Goal: Task Accomplishment & Management: Complete application form

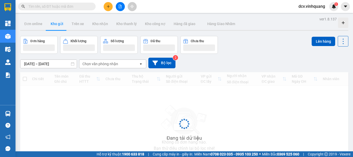
click at [109, 6] on icon "plus" at bounding box center [108, 7] width 4 height 4
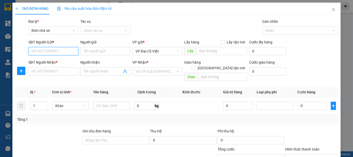
click at [49, 51] on input "SĐT Người Gửi *" at bounding box center [53, 51] width 50 height 8
paste input "0393955923"
type input "0393955923"
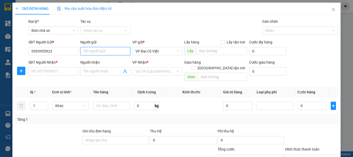
click at [92, 50] on input "Người gửi" at bounding box center [105, 51] width 50 height 8
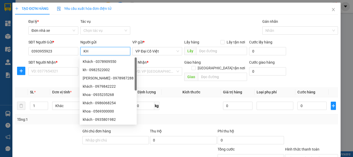
type input "KH"
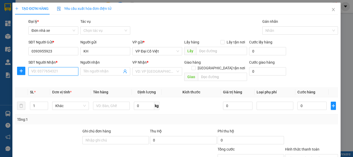
click at [55, 74] on input "SĐT Người Nhận *" at bounding box center [53, 71] width 50 height 8
paste input "0398672398"
type input "0398672398"
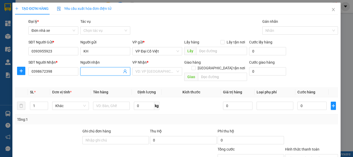
click at [99, 72] on input "Người nhận" at bounding box center [102, 71] width 38 height 6
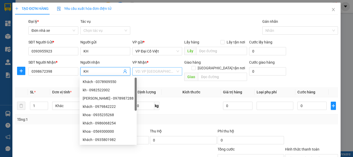
type input "KH"
click at [154, 71] on input "search" at bounding box center [155, 71] width 40 height 8
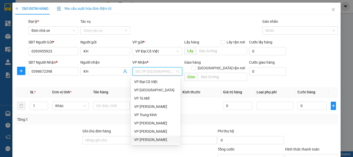
click at [156, 139] on div "VP LÊ HỒNG PHONG" at bounding box center [155, 140] width 43 height 6
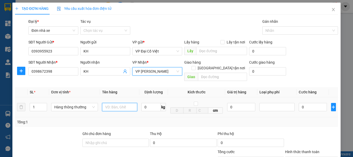
click at [121, 103] on input "text" at bounding box center [119, 107] width 35 height 8
type input "TẢI XANH PK"
type input "22"
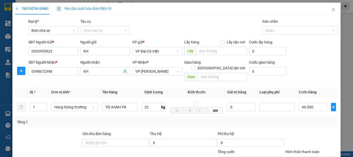
type input "60.000"
click at [304, 121] on div "Transit Pickup Surcharge Ids Transit Deliver Surcharge Ids Transit Deliver Surc…" at bounding box center [176, 122] width 323 height 207
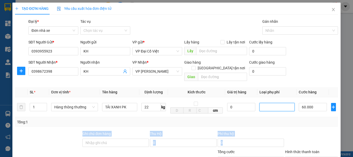
scroll to position [74, 0]
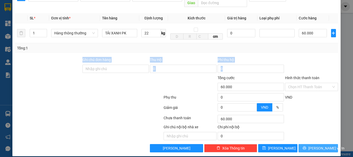
click at [321, 145] on span "Lưu và In" at bounding box center [326, 148] width 36 height 6
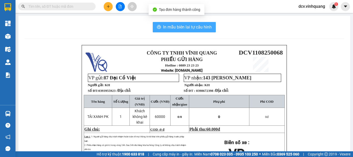
click at [180, 27] on span "In mẫu biên lai tự cấu hình" at bounding box center [187, 27] width 49 height 6
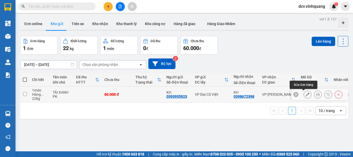
click at [306, 95] on icon at bounding box center [308, 94] width 4 height 4
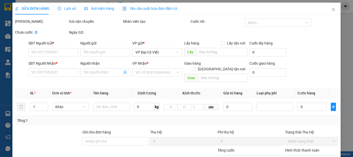
type input "0393955923"
type input "KH"
type input "0398672398"
type input "KH"
type input "60.000"
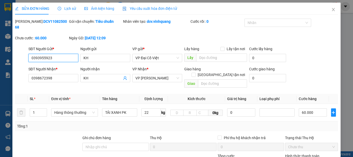
scroll to position [52, 0]
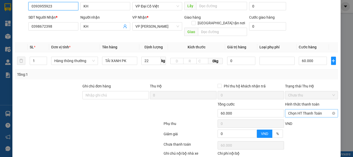
click at [305, 109] on span "Chọn HT Thanh Toán" at bounding box center [311, 113] width 47 height 8
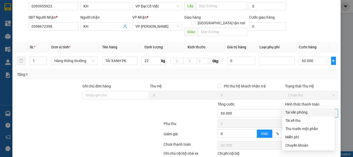
click at [300, 115] on div "Tại văn phòng" at bounding box center [308, 112] width 46 height 6
type input "0"
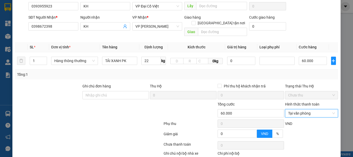
scroll to position [72, 0]
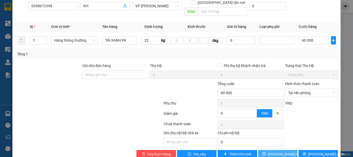
click at [280, 151] on span "Lưu thay đổi" at bounding box center [288, 154] width 41 height 6
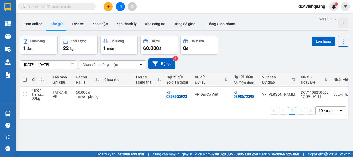
scroll to position [24, 0]
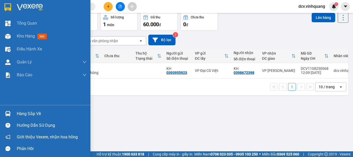
click at [30, 106] on div "Hàng sắp về Hướng dẫn sử dụng Giới thiệu Vexere, nhận hoa hồng Phản hồi" at bounding box center [45, 129] width 90 height 49
click at [25, 115] on div "Hàng sắp về" at bounding box center [52, 114] width 70 height 8
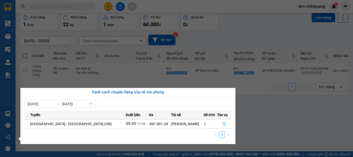
click at [222, 123] on icon "file-done" at bounding box center [224, 124] width 4 height 4
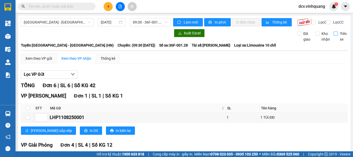
click at [338, 38] on span "Trên xe" at bounding box center [343, 36] width 11 height 11
click at [336, 36] on input "Trên xe" at bounding box center [335, 34] width 4 height 4
checkbox input "true"
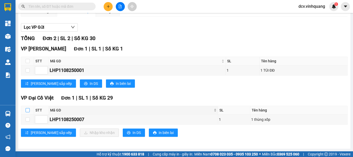
drag, startPoint x: 28, startPoint y: 112, endPoint x: 49, endPoint y: 108, distance: 21.5
click at [28, 111] on input "checkbox" at bounding box center [28, 110] width 4 height 4
checkbox input "true"
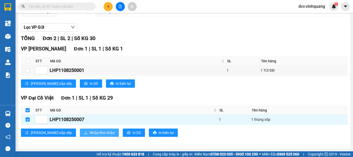
click at [90, 133] on span "Nhập kho nhận" at bounding box center [102, 133] width 25 height 6
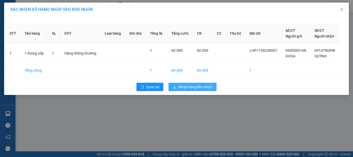
click at [206, 84] on div "STT Tên hàng SL ĐVT Loại hàng Ghi chú Tổng SL Tổng cước CR CC Thu hộ Mã GD Số Đ…" at bounding box center [176, 56] width 345 height 78
drag, startPoint x: 202, startPoint y: 87, endPoint x: 218, endPoint y: 85, distance: 15.9
click at [203, 86] on span "Nhập hàng kho nhận" at bounding box center [195, 87] width 34 height 6
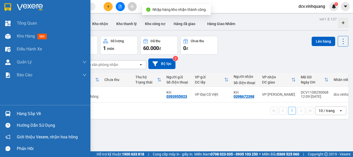
click at [13, 112] on div "Hàng sắp về" at bounding box center [45, 114] width 90 height 12
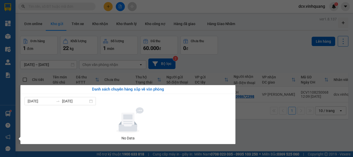
drag, startPoint x: 229, startPoint y: 42, endPoint x: 197, endPoint y: 42, distance: 32.0
click at [228, 42] on section "Kết quả tìm kiếm ( 0 ) Bộ lọc No Data dcv.vinhquang 1 Tổng Quan Kho hàng mới Đi…" at bounding box center [176, 78] width 353 height 157
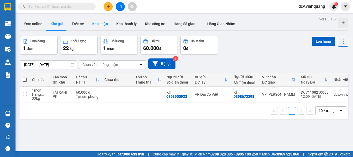
click at [103, 25] on button "Kho nhận" at bounding box center [100, 24] width 24 height 12
